Goal: Transaction & Acquisition: Purchase product/service

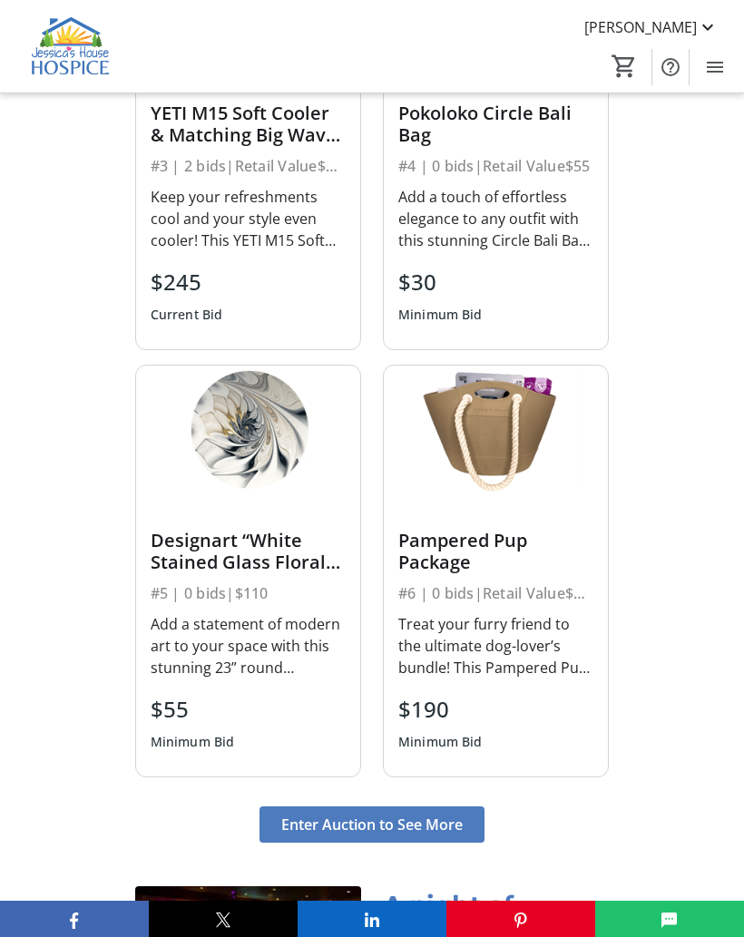
scroll to position [2348, 0]
click at [275, 238] on div "Keep your refreshments cool and your style even cooler! This YETI M15 Soft Cool…" at bounding box center [248, 220] width 195 height 65
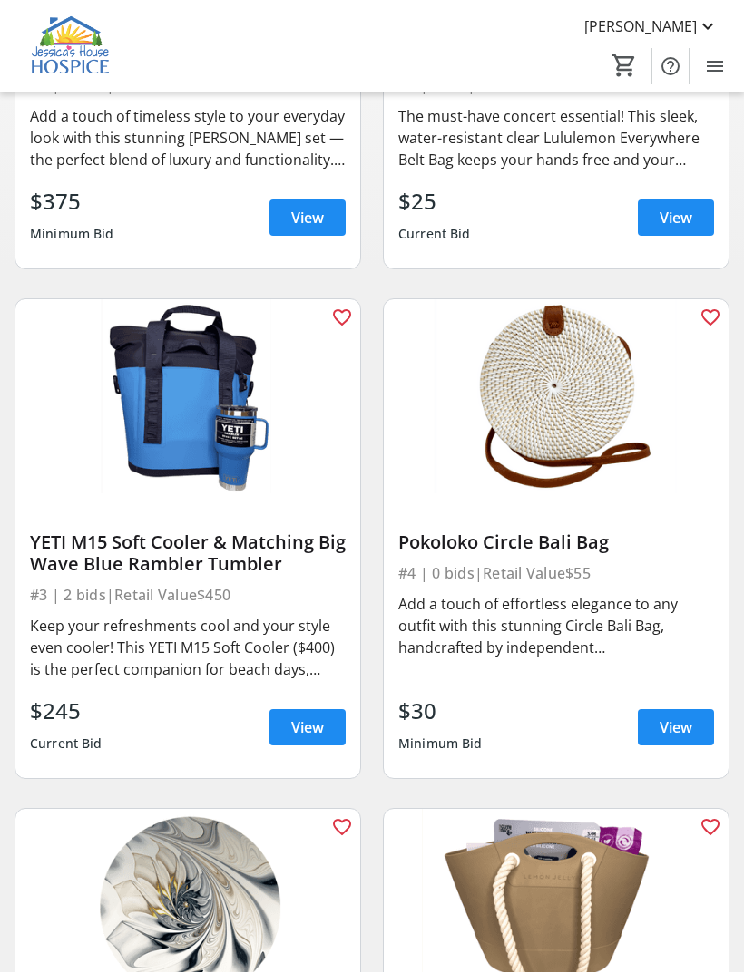
scroll to position [464, 0]
click at [314, 722] on span "View" at bounding box center [307, 727] width 33 height 22
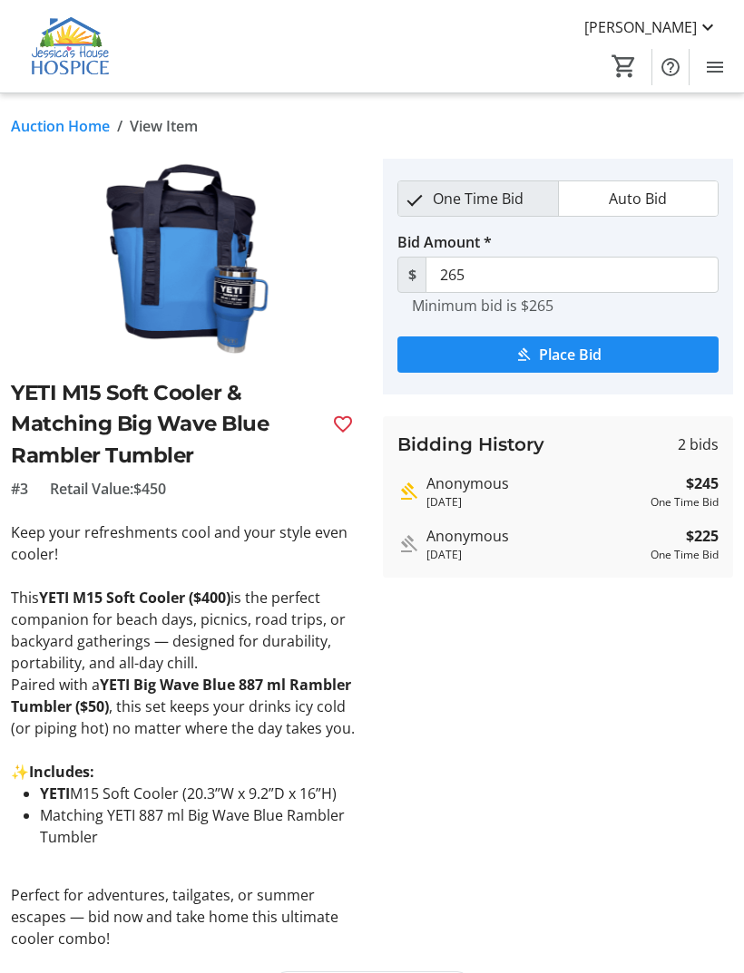
click at [579, 342] on span "submit" at bounding box center [557, 355] width 321 height 44
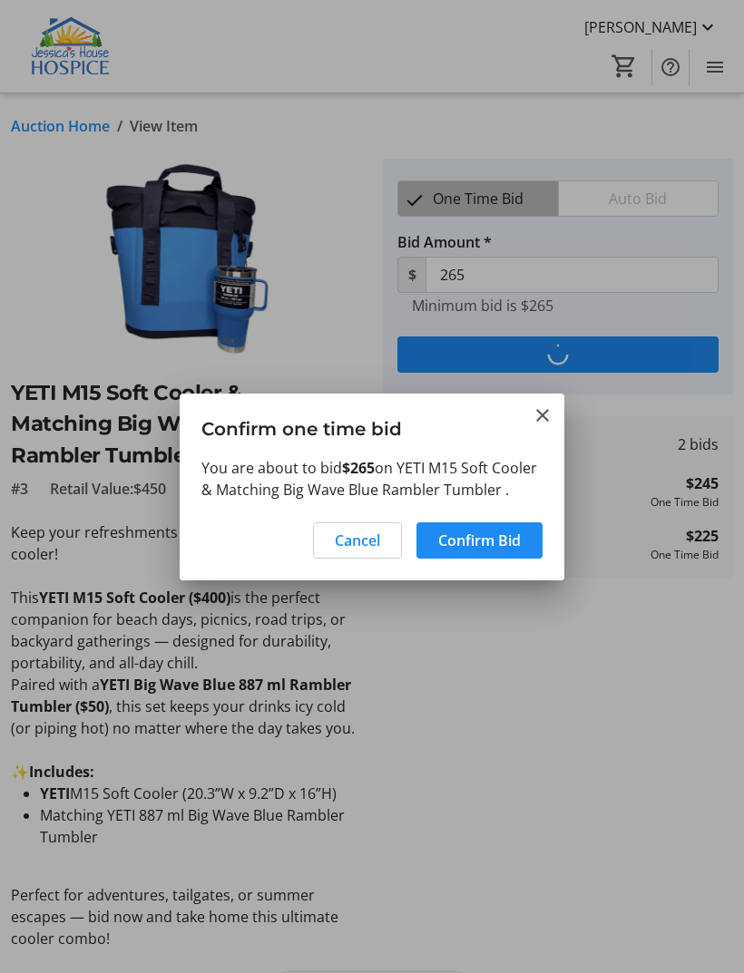
click at [702, 29] on div at bounding box center [372, 486] width 744 height 973
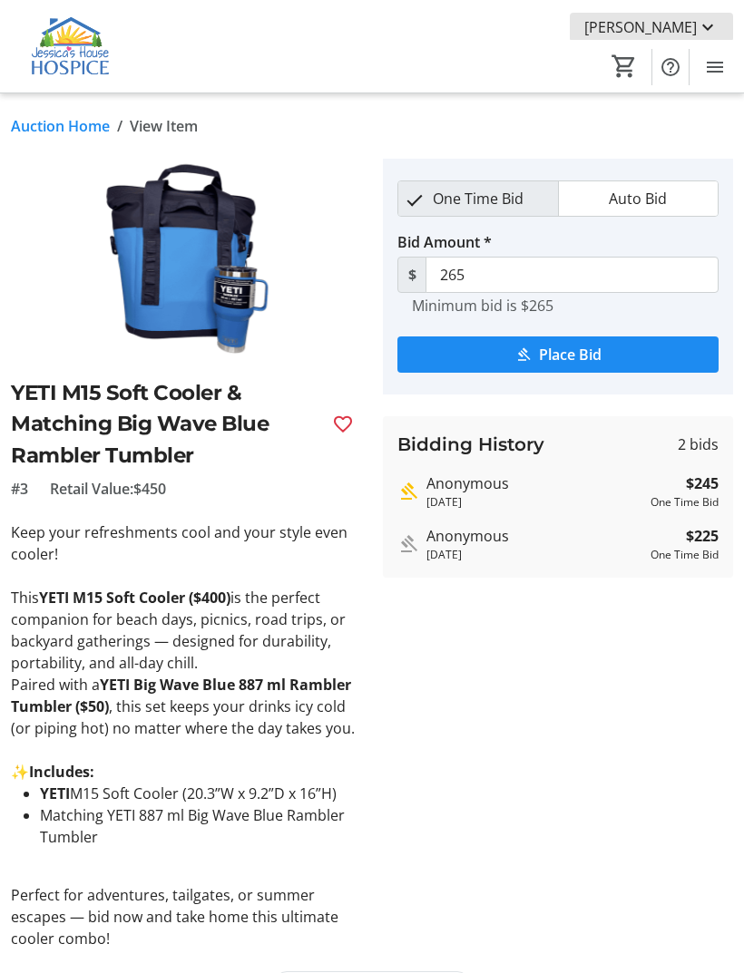
click at [690, 27] on span "[PERSON_NAME]" at bounding box center [640, 27] width 112 height 22
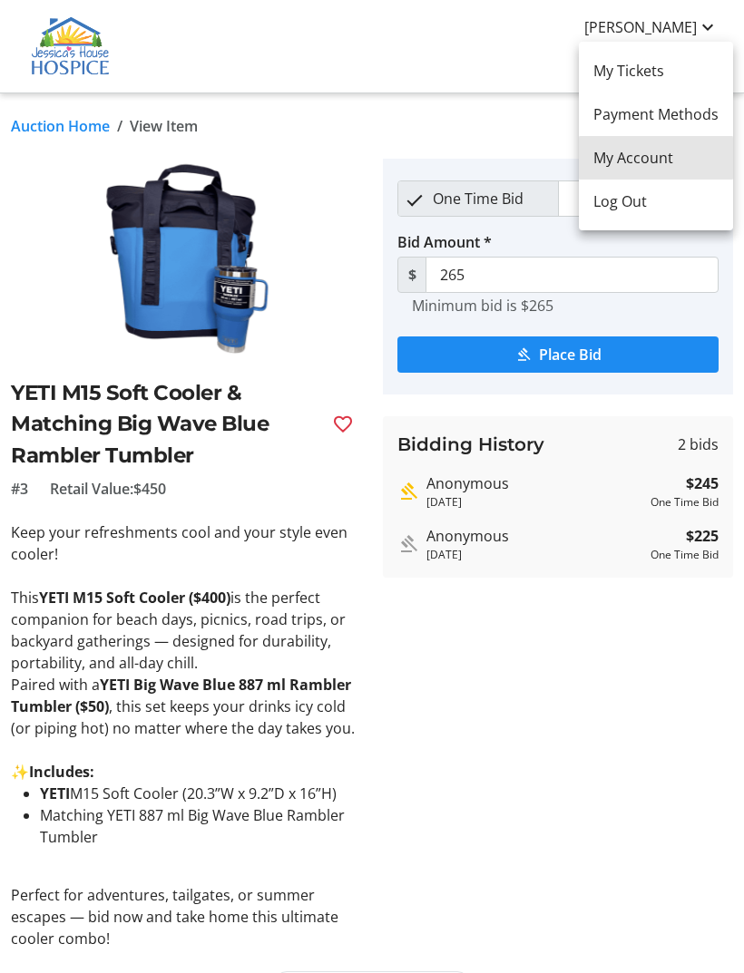
click at [657, 159] on span "My Account" at bounding box center [655, 158] width 125 height 22
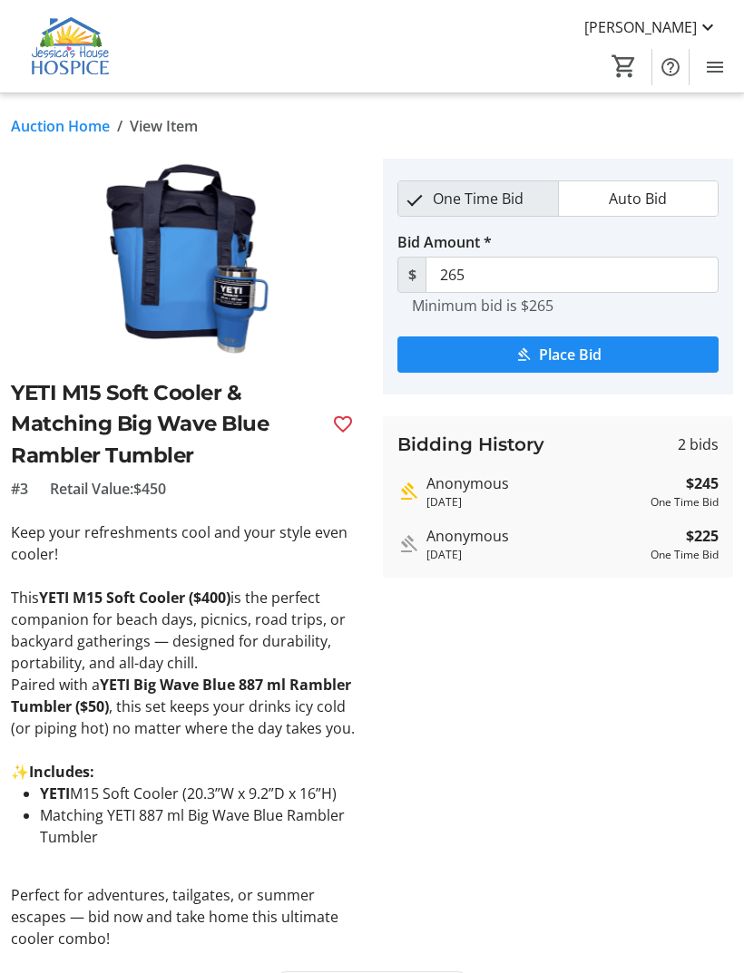
scroll to position [2, 0]
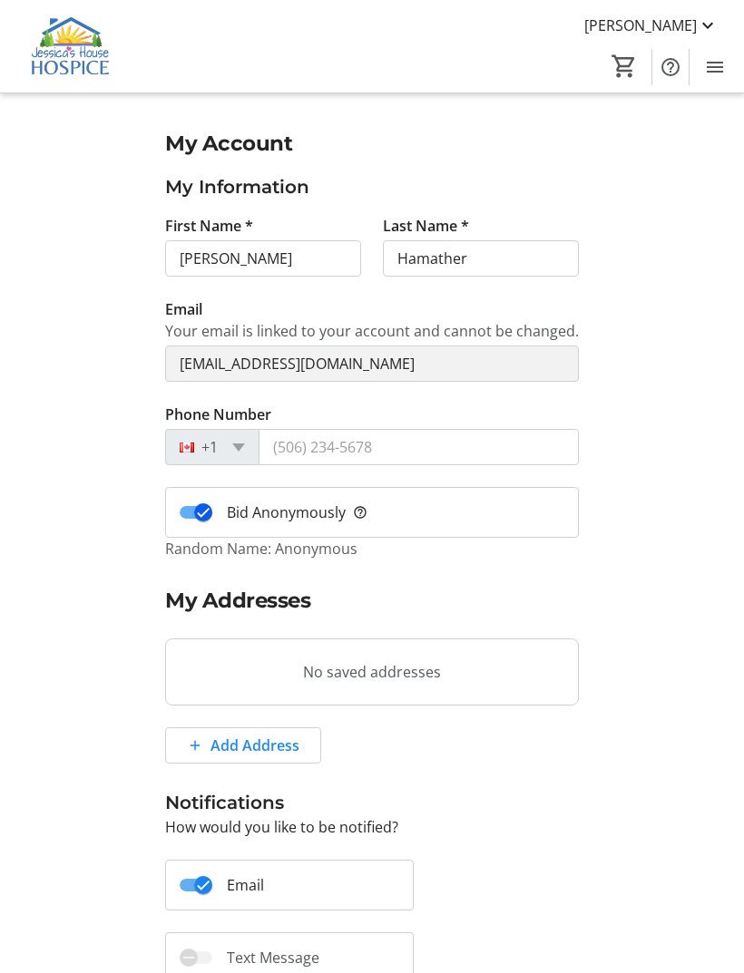
click at [201, 518] on icon "button" at bounding box center [203, 512] width 16 height 16
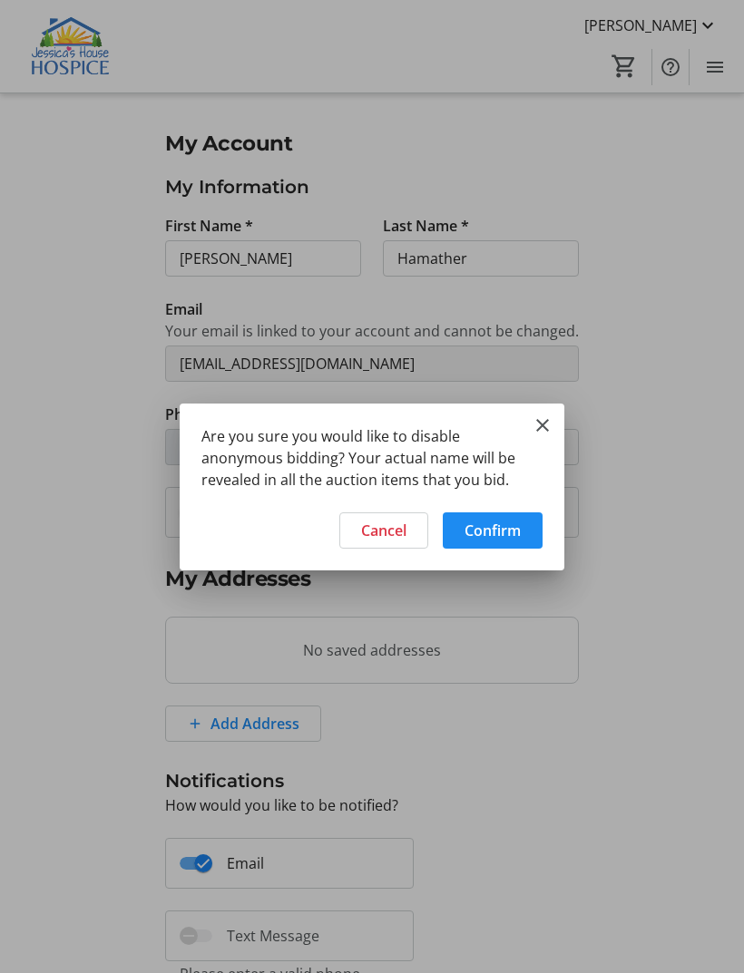
click at [390, 528] on span "Cancel" at bounding box center [383, 531] width 45 height 22
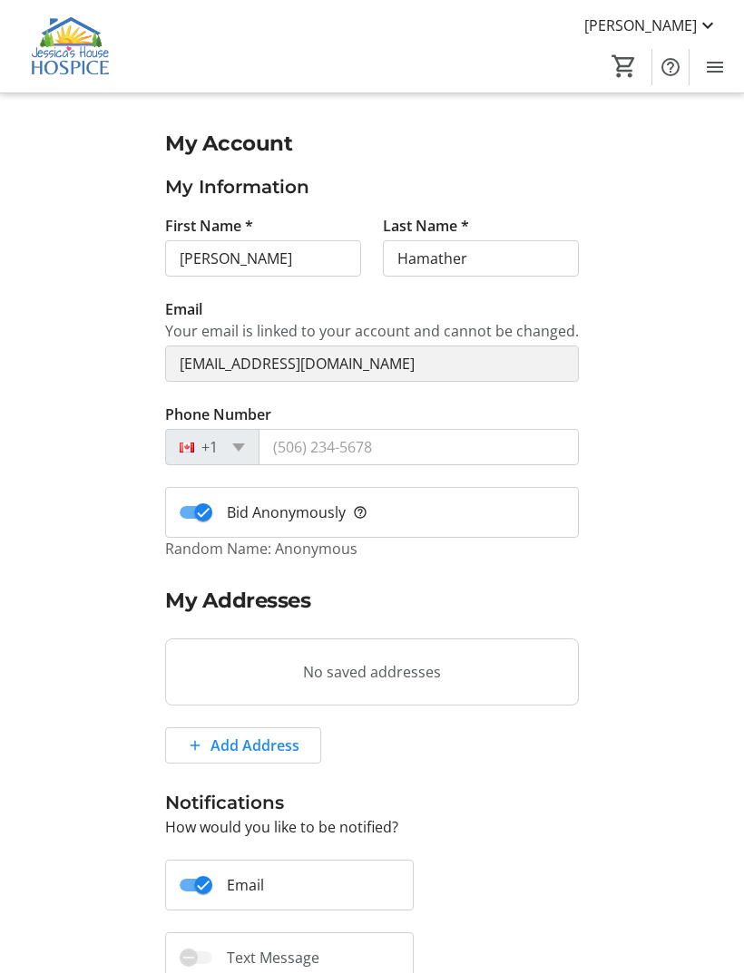
click at [701, 21] on mat-icon at bounding box center [707, 26] width 22 height 22
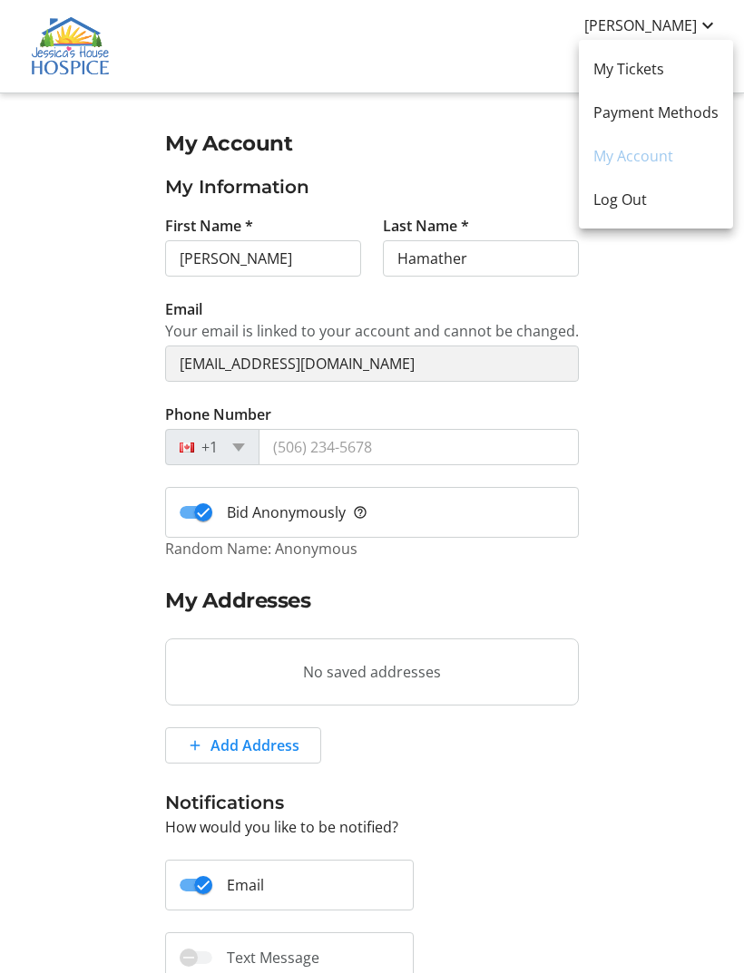
click at [686, 336] on div at bounding box center [372, 486] width 744 height 973
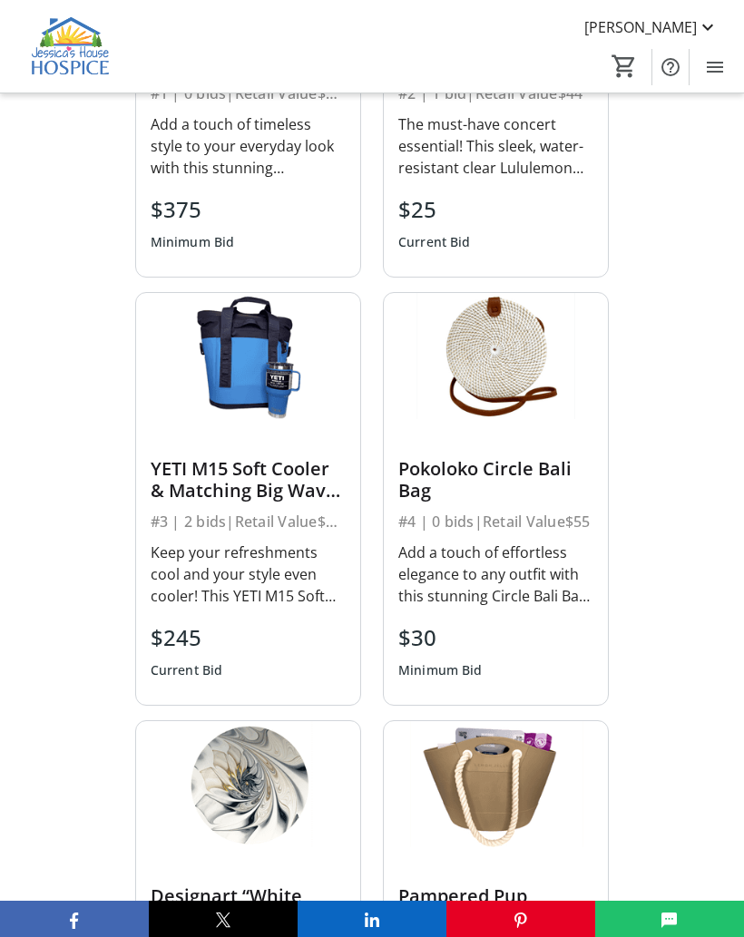
scroll to position [2002, 0]
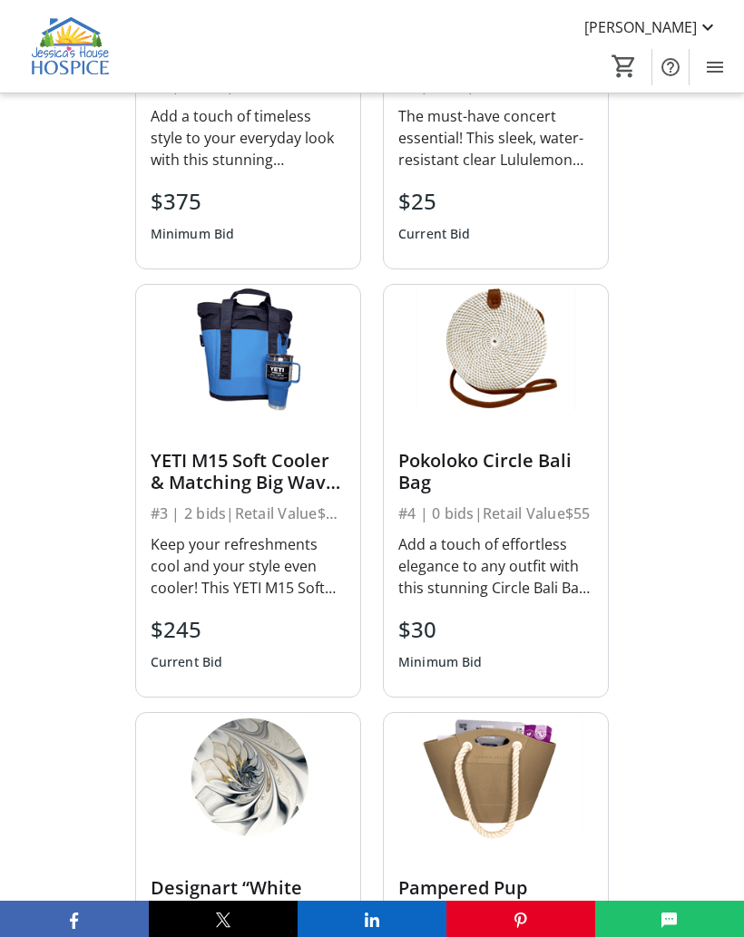
click at [277, 576] on div "Keep your refreshments cool and your style even cooler! This YETI M15 Soft Cool…" at bounding box center [248, 565] width 195 height 65
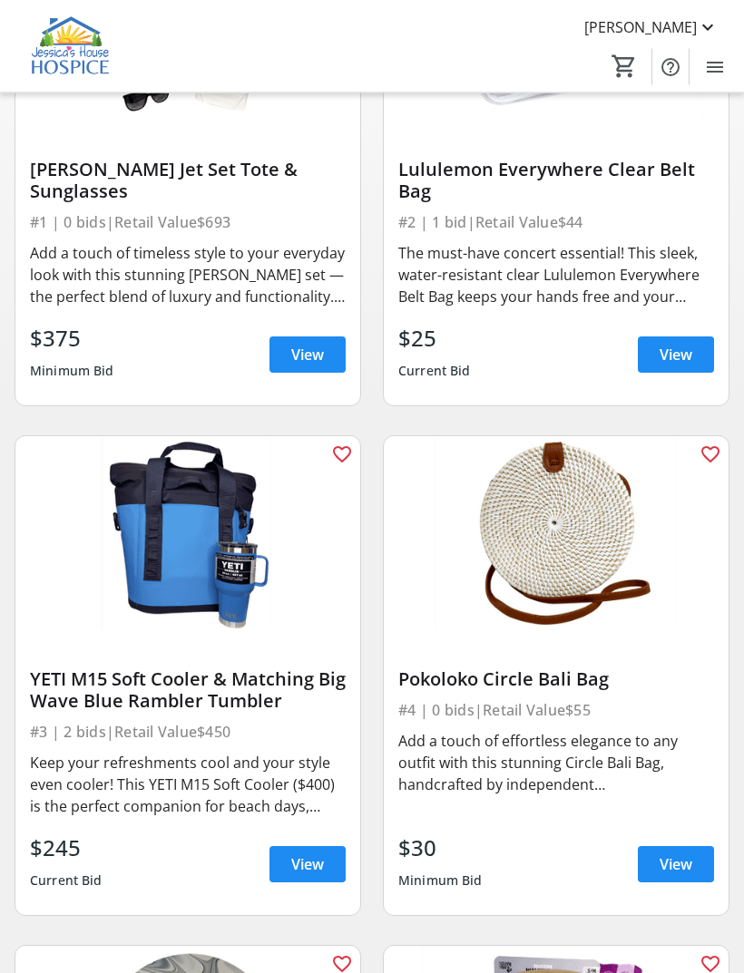
scroll to position [327, 0]
click at [309, 857] on span "View" at bounding box center [307, 864] width 33 height 22
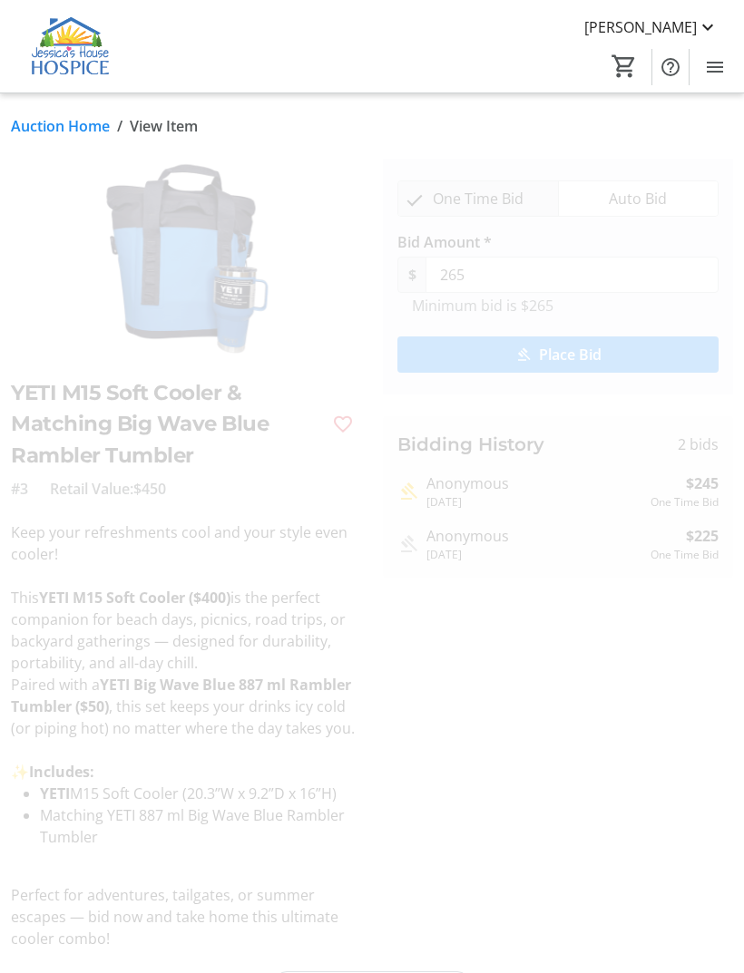
click at [614, 351] on span "submit" at bounding box center [557, 355] width 321 height 44
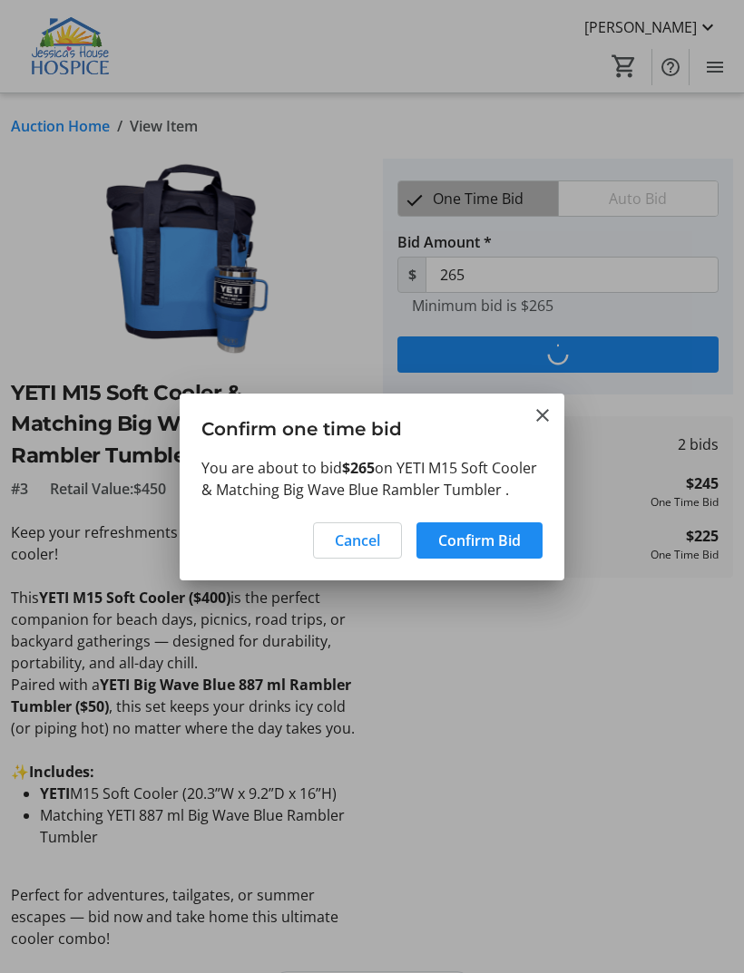
click at [498, 551] on span "Confirm Bid" at bounding box center [479, 541] width 83 height 22
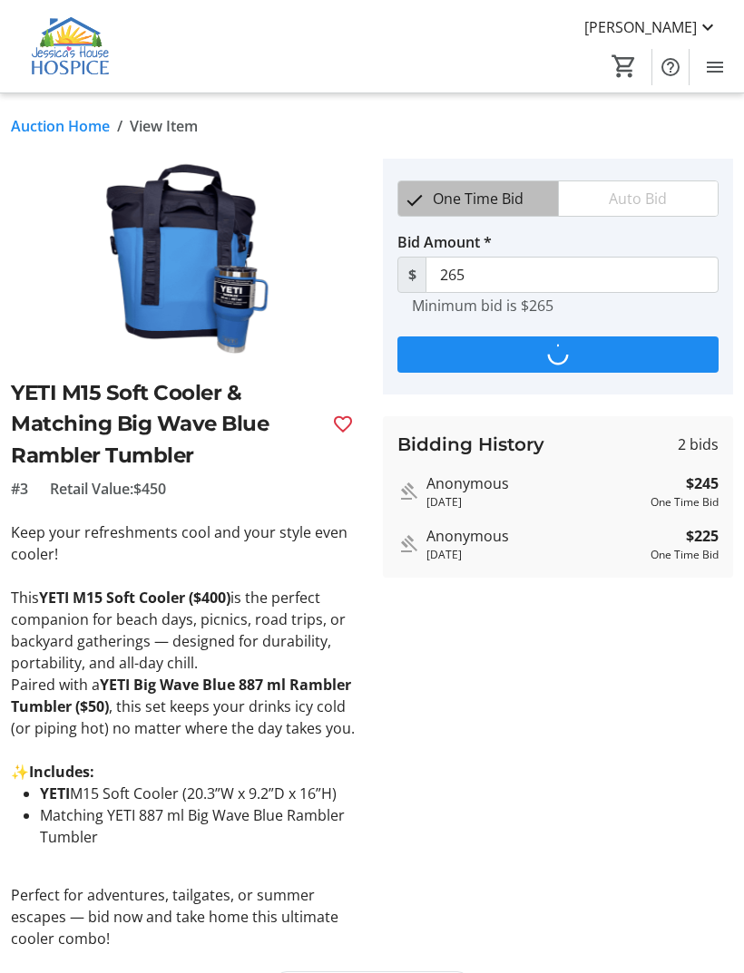
type input "305"
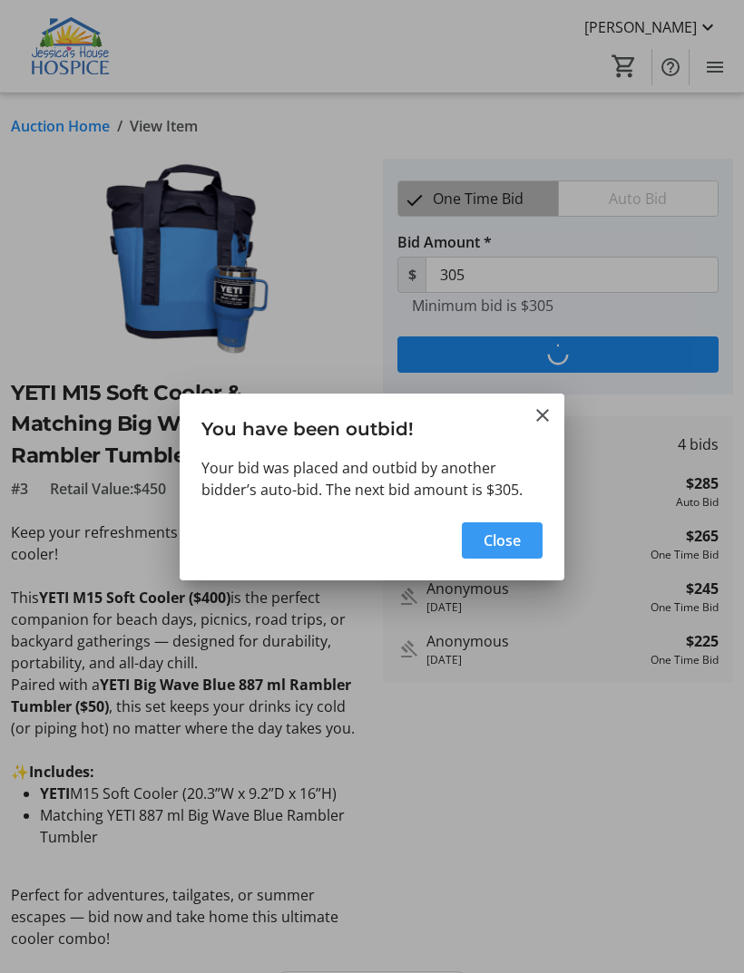
click at [523, 559] on span "button" at bounding box center [502, 541] width 81 height 44
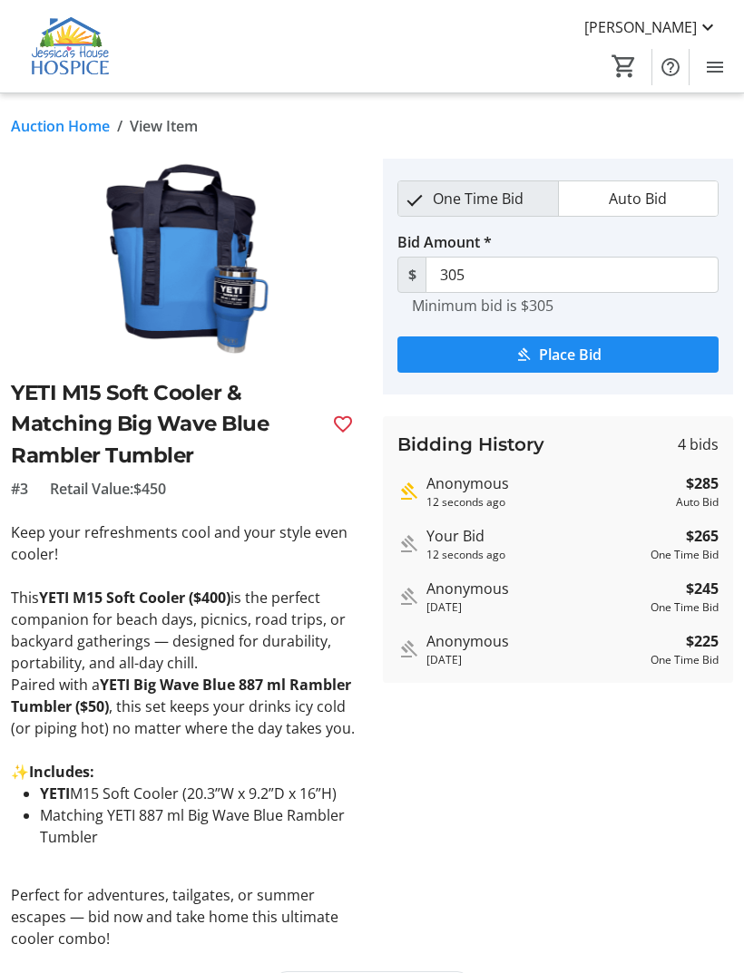
click at [413, 936] on div "Auction Home / View Item fullscreen YETI M15 Soft Cooler & Matching Big Wave Bl…" at bounding box center [372, 555] width 744 height 925
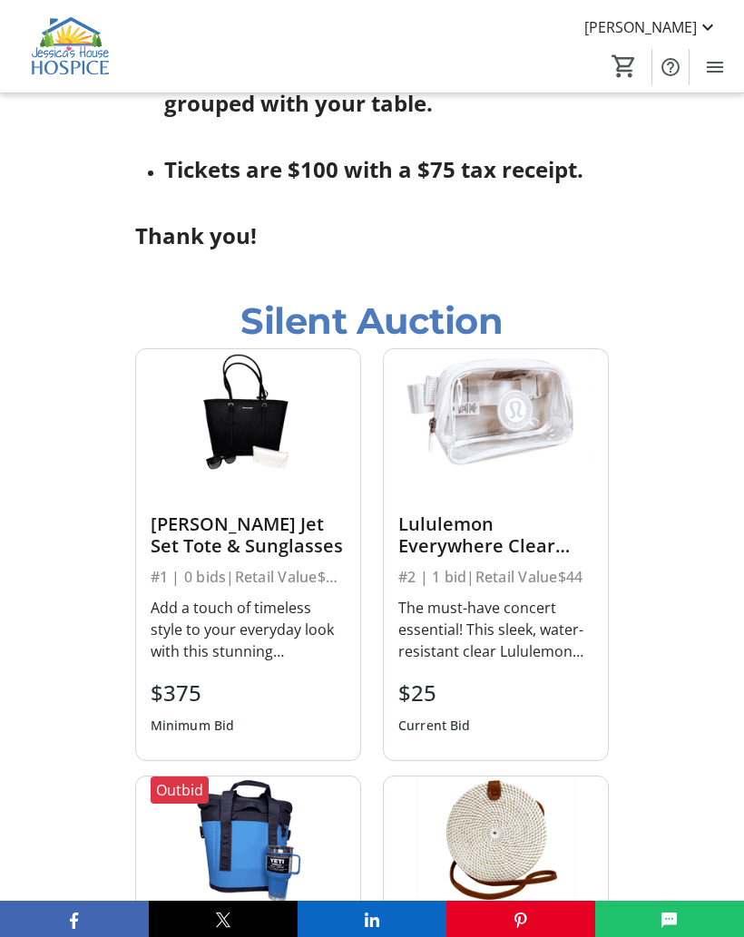
scroll to position [1546, 0]
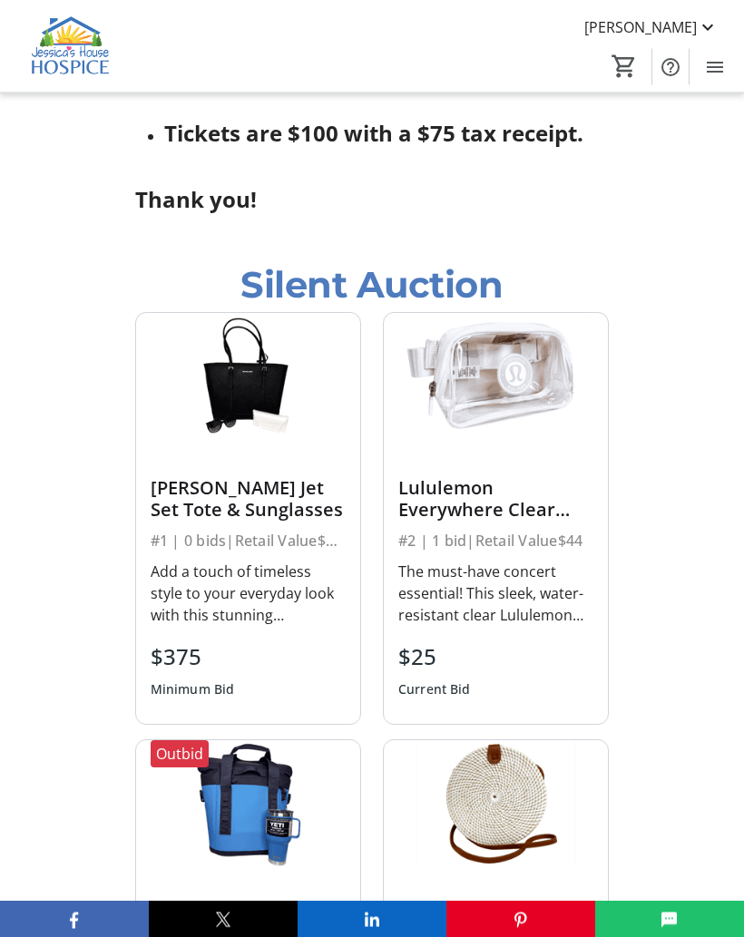
click at [287, 611] on div "Add a touch of timeless style to your everyday look with this stunning [PERSON_…" at bounding box center [248, 593] width 195 height 65
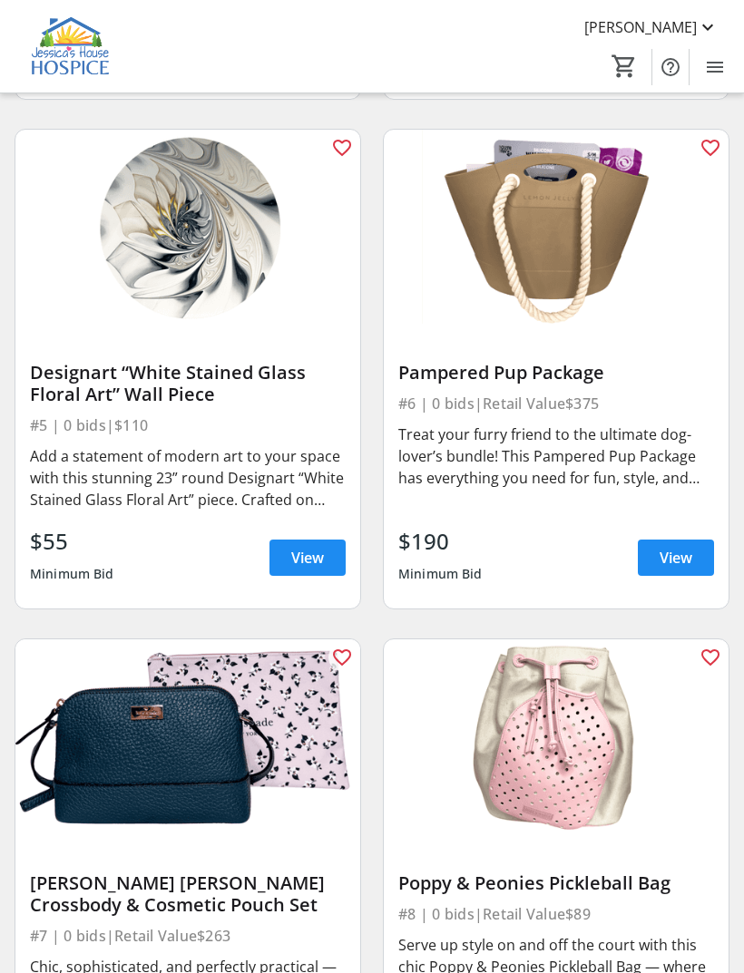
scroll to position [1117, 0]
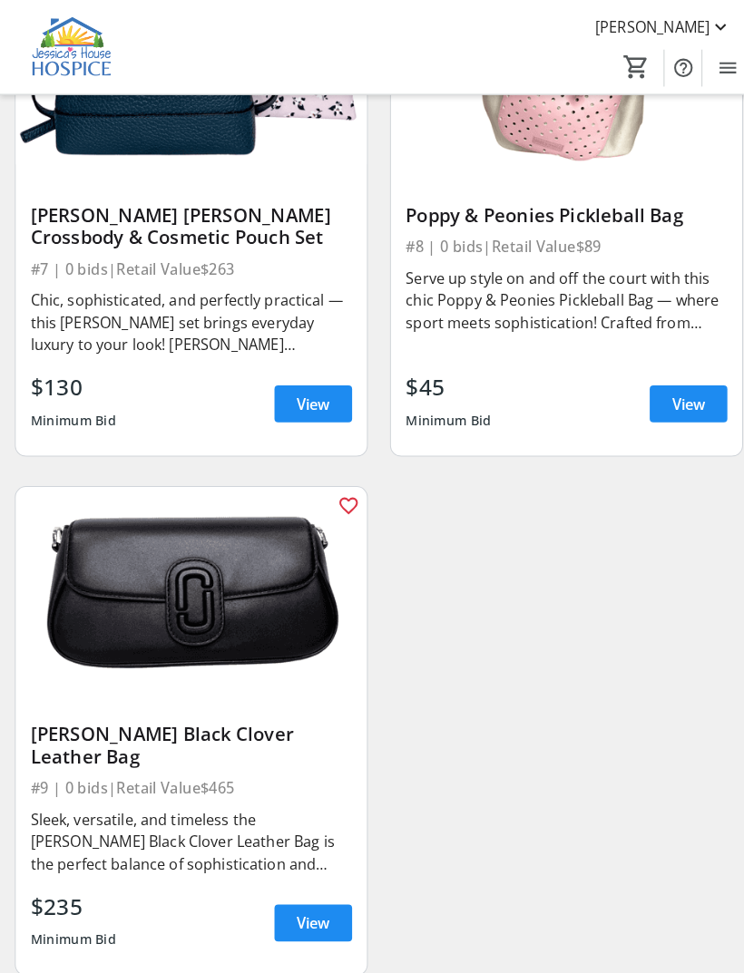
scroll to position [1814, 0]
